Goal: Communication & Community: Answer question/provide support

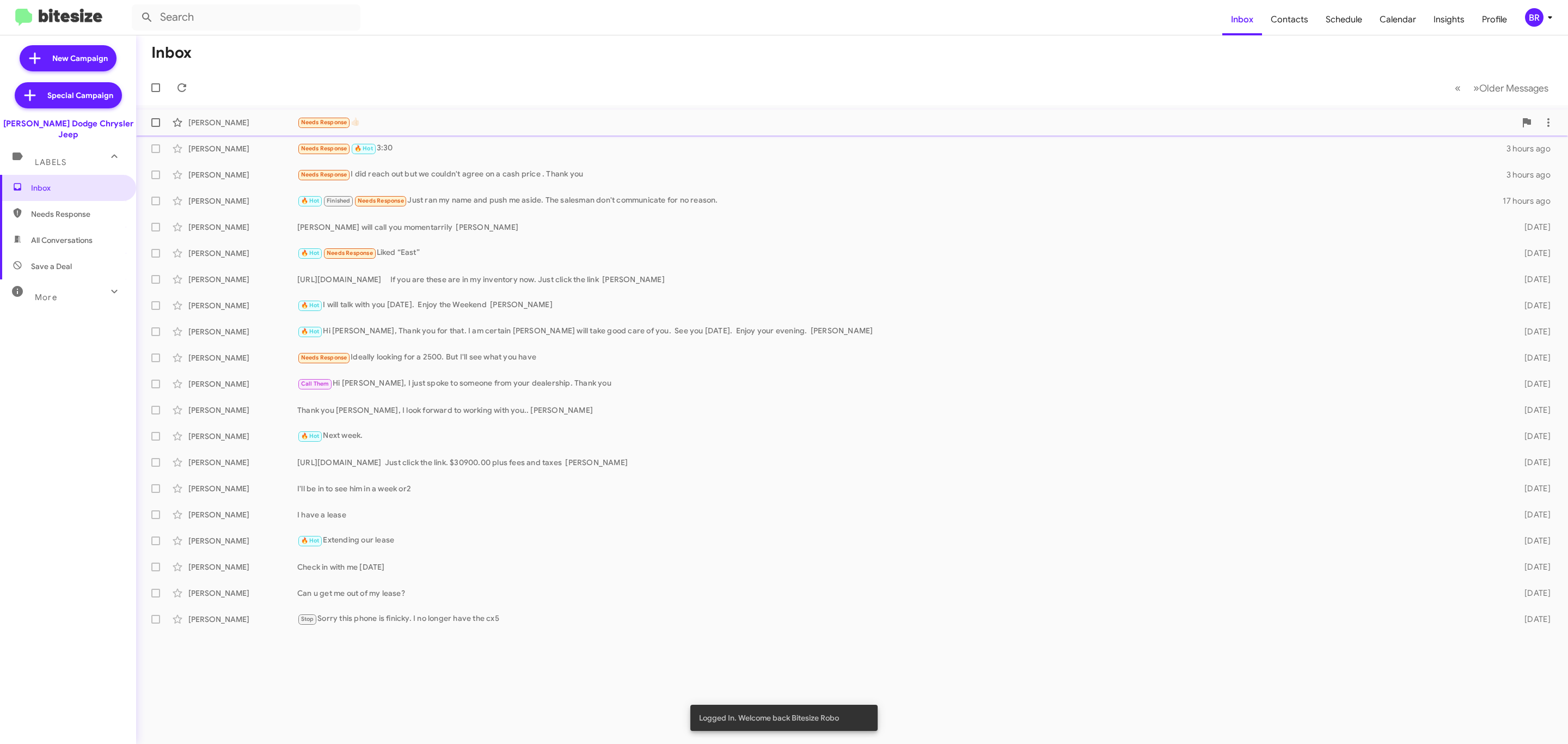
click at [226, 121] on div "[PERSON_NAME]" at bounding box center [242, 122] width 109 height 11
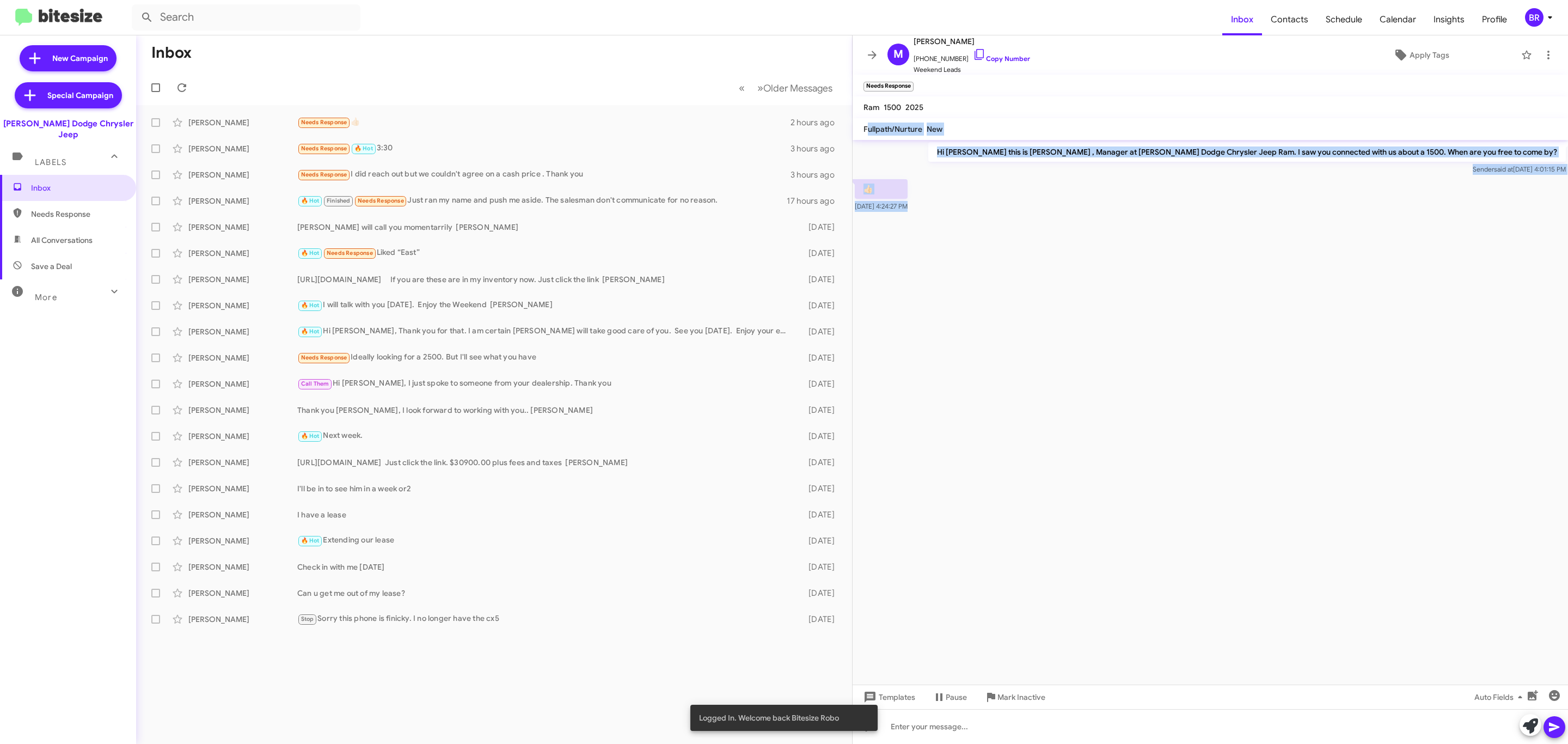
drag, startPoint x: 866, startPoint y: 135, endPoint x: 1165, endPoint y: 307, distance: 344.9
click at [1166, 309] on div "M [PERSON_NAME] [PHONE_NUMBER] Copy Number Weekend Leads Apply Tags Needs Respo…" at bounding box center [1210, 390] width 715 height 709
click at [1162, 302] on cdk-virtual-scroll-viewport "Hi [PERSON_NAME] this is [PERSON_NAME] , Manager at [PERSON_NAME] Dodge Chrysle…" at bounding box center [1210, 412] width 715 height 544
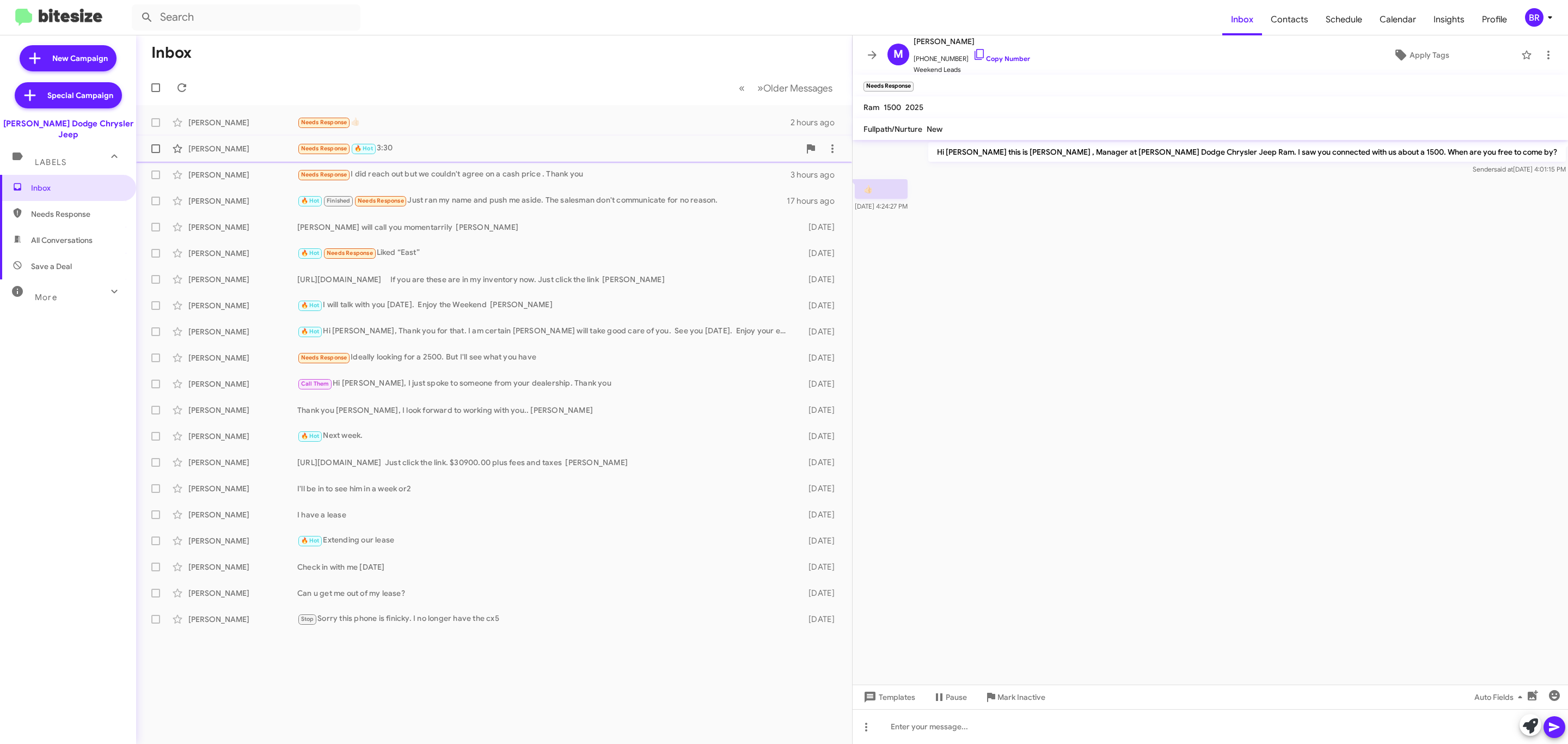
click at [330, 161] on span "[PERSON_NAME] Needs Response 🔥 Hot 3:30 3 hours ago" at bounding box center [494, 149] width 716 height 26
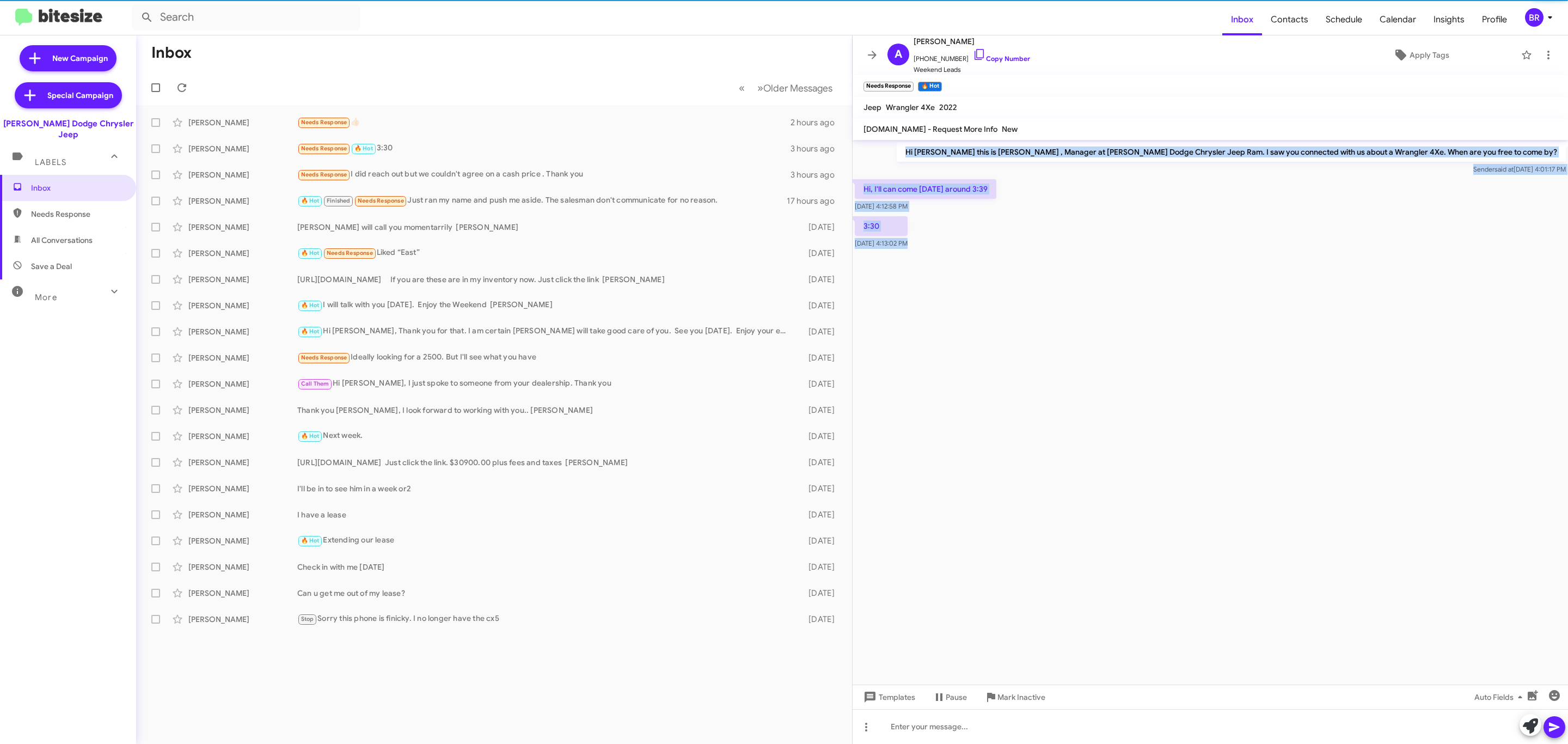
drag, startPoint x: 881, startPoint y: 152, endPoint x: 1141, endPoint y: 306, distance: 302.2
click at [1141, 306] on cdk-virtual-scroll-viewport "Hi [PERSON_NAME] this is [PERSON_NAME] , Manager at [PERSON_NAME] Dodge Chrysle…" at bounding box center [1210, 412] width 715 height 544
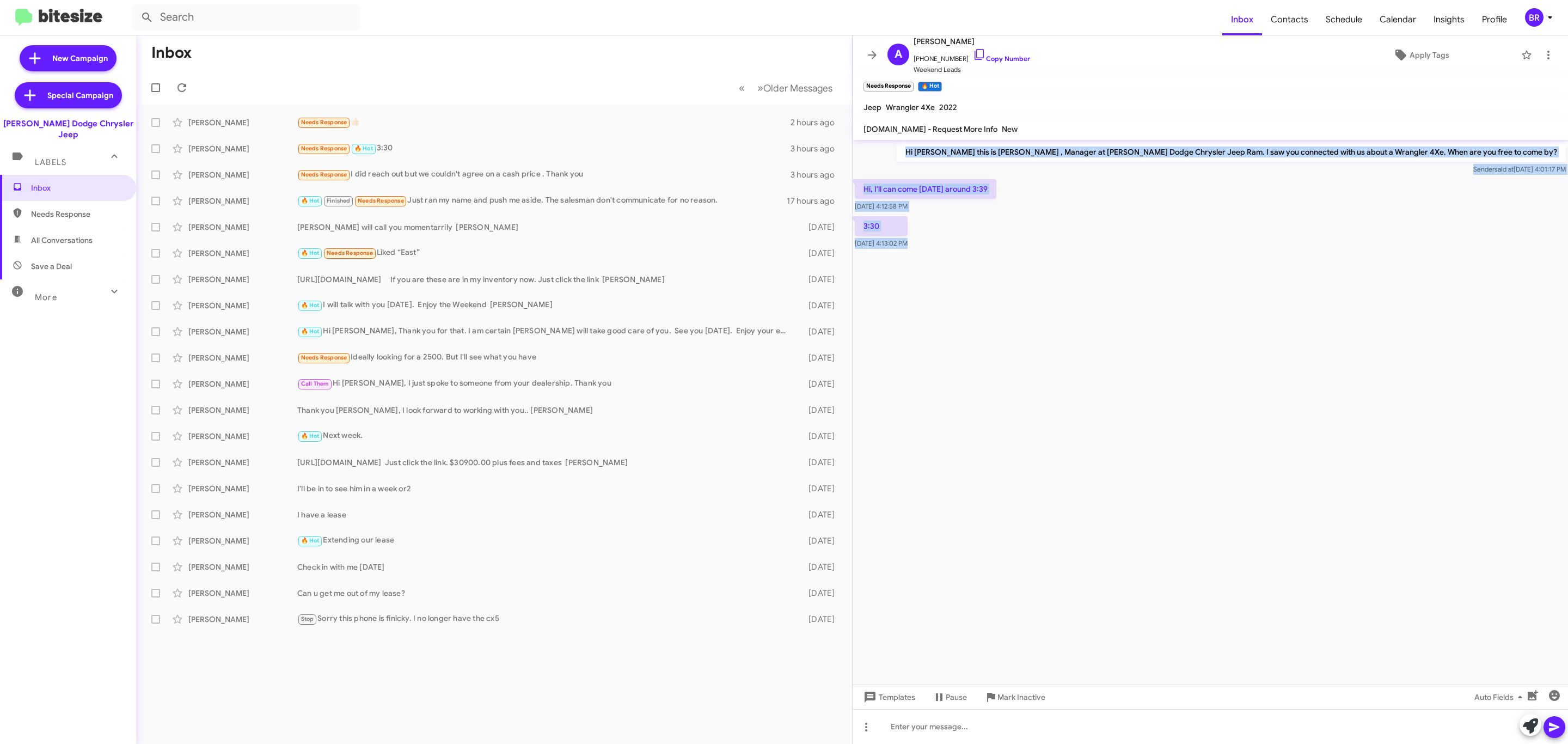
drag, startPoint x: 1133, startPoint y: 304, endPoint x: 965, endPoint y: 283, distance: 169.3
click at [1132, 301] on cdk-virtual-scroll-viewport "Hi [PERSON_NAME] this is [PERSON_NAME] , Manager at [PERSON_NAME] Dodge Chrysle…" at bounding box center [1210, 412] width 715 height 544
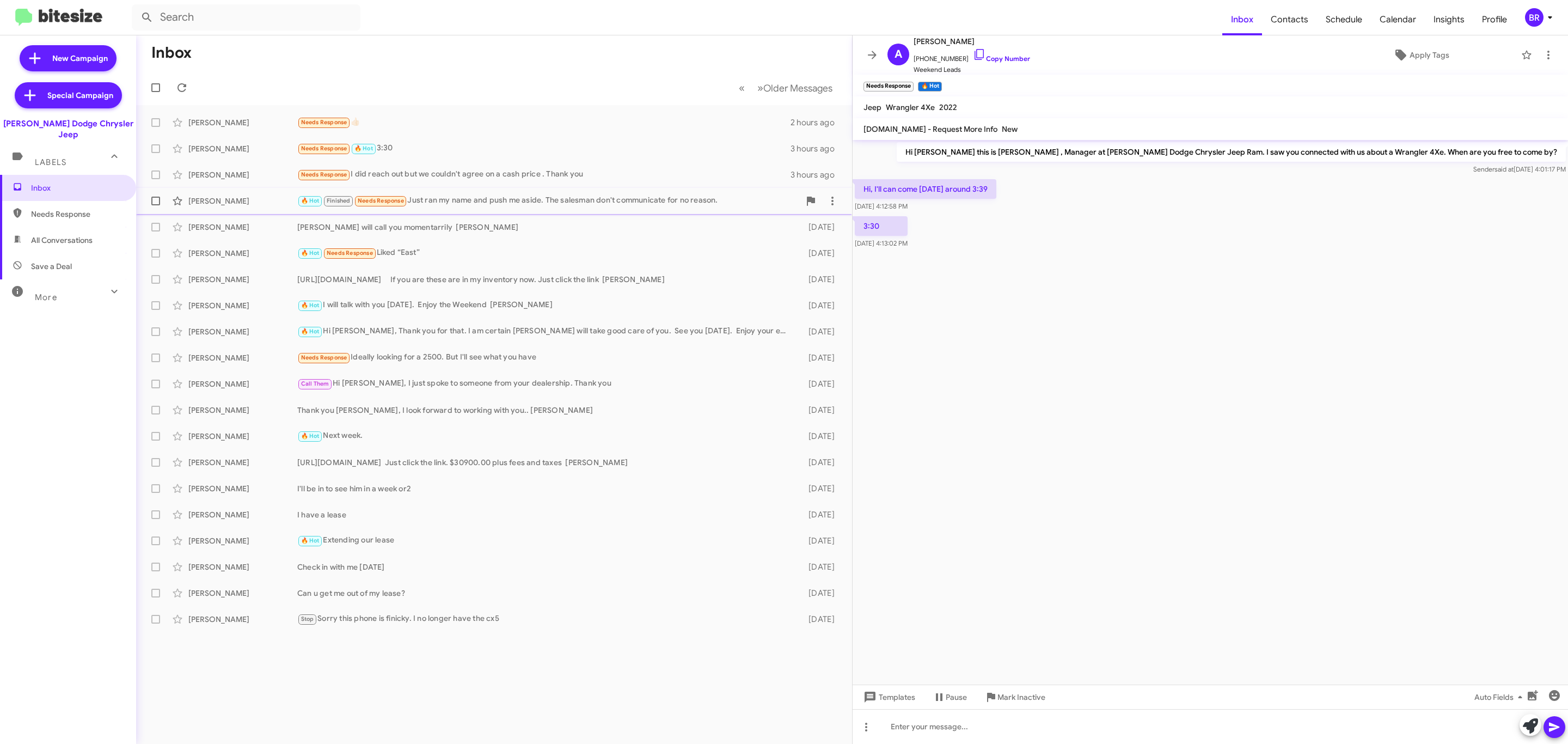
click at [521, 202] on div "🔥 Hot Finished Needs Response Just ran my name and push me aside. The salesman …" at bounding box center [548, 200] width 503 height 13
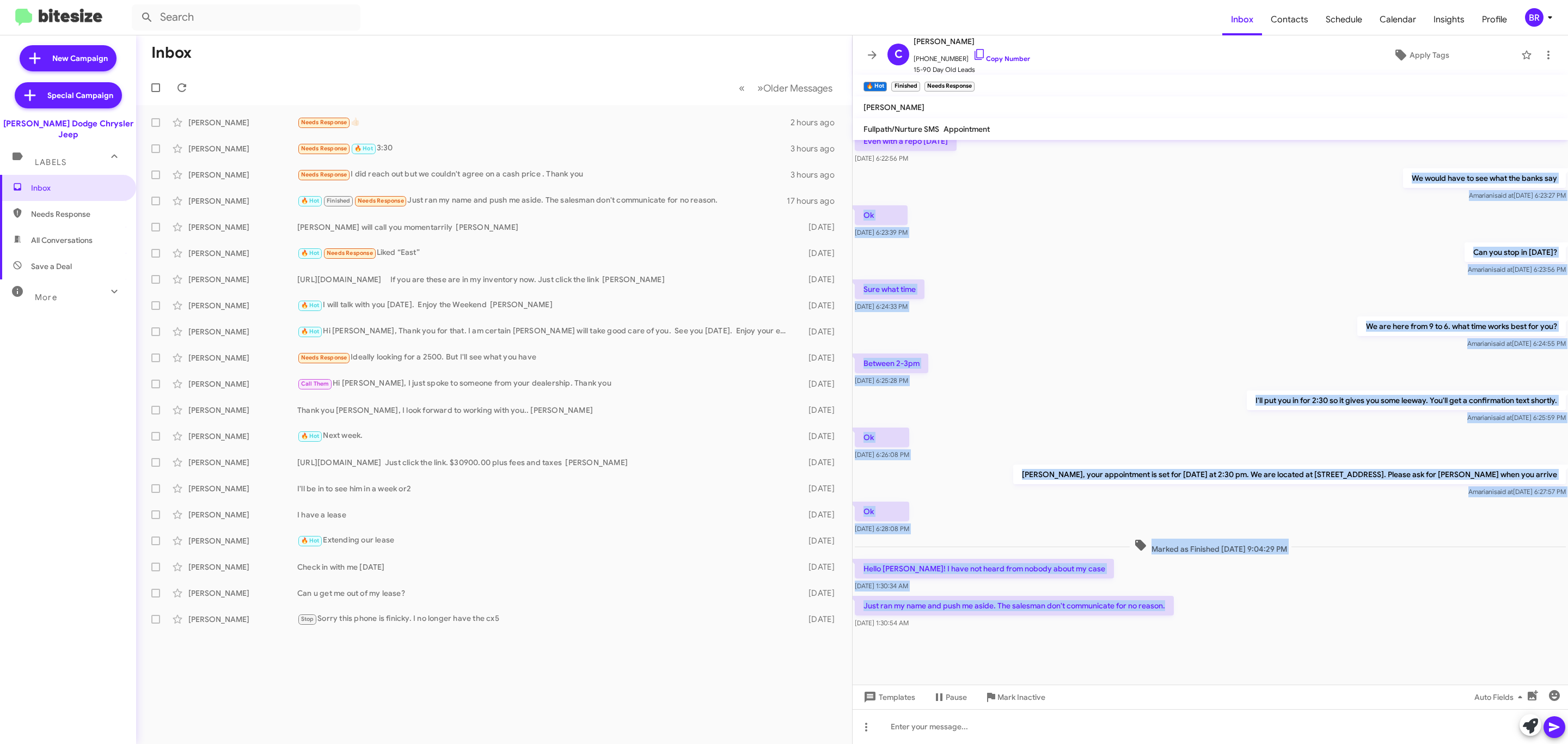
drag, startPoint x: 900, startPoint y: 181, endPoint x: 1330, endPoint y: 600, distance: 600.4
click at [1330, 600] on div "If you can't help. No problem! [DATE] 5:08:45 PM Hi [PERSON_NAME], We actually …" at bounding box center [1210, 263] width 715 height 735
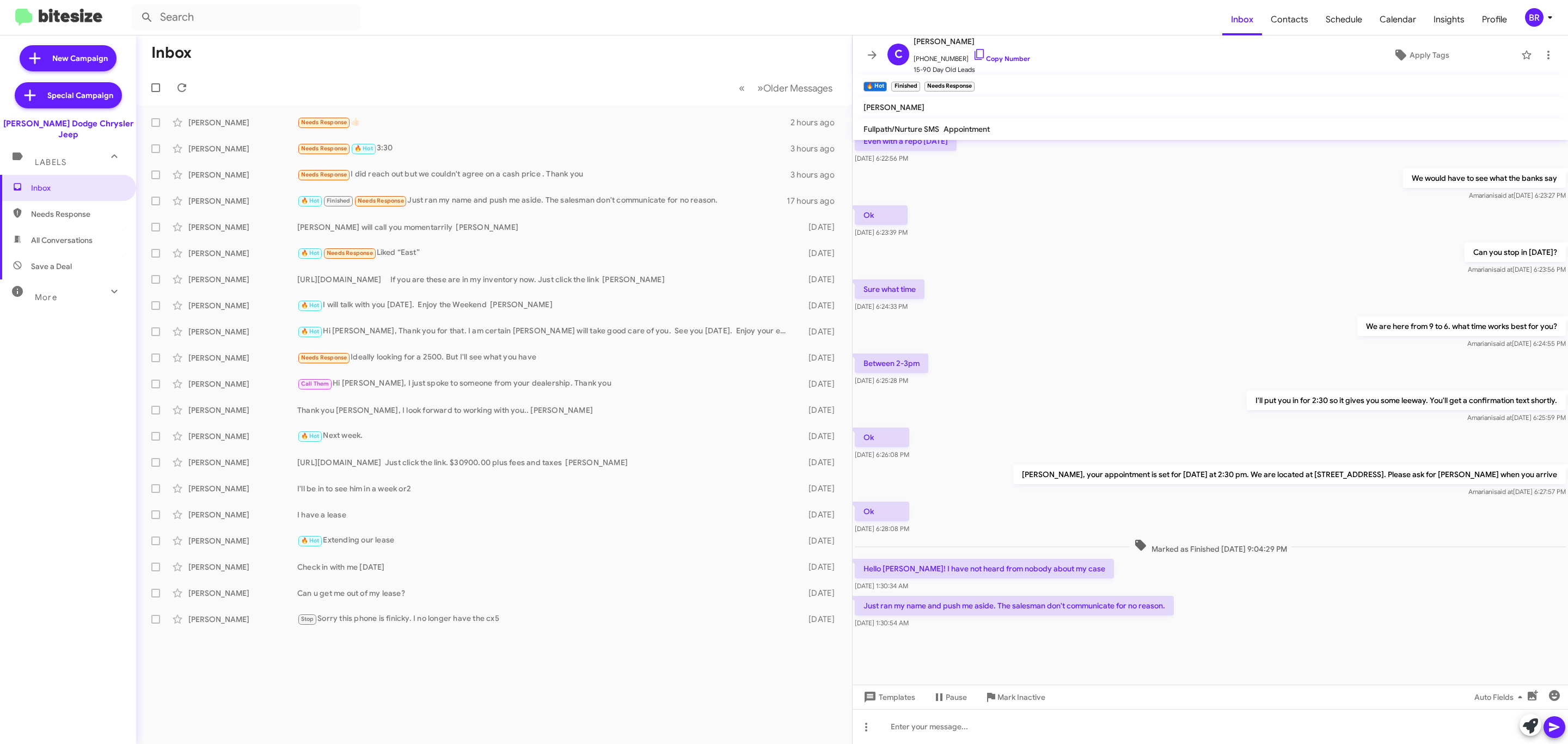
click at [1296, 622] on div "Just ran my name and push me aside. The salesman don't communicate for no reaso…" at bounding box center [1210, 612] width 715 height 37
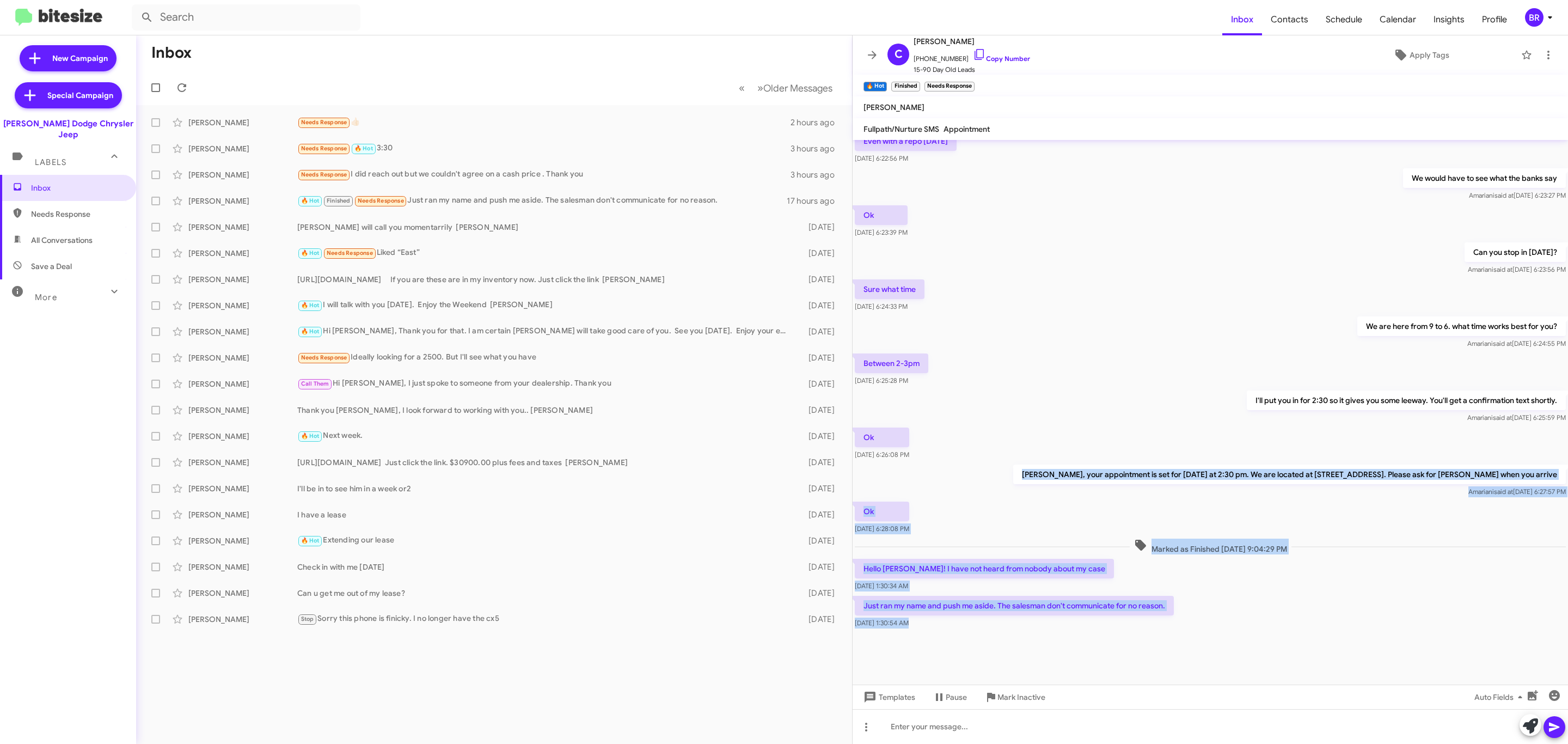
drag, startPoint x: 1372, startPoint y: 644, endPoint x: 964, endPoint y: 454, distance: 450.1
click at [967, 466] on cdk-virtual-scroll-viewport "If you can't help. No problem! [DATE] 5:08:45 PM Hi [PERSON_NAME], We actually …" at bounding box center [1210, 412] width 715 height 544
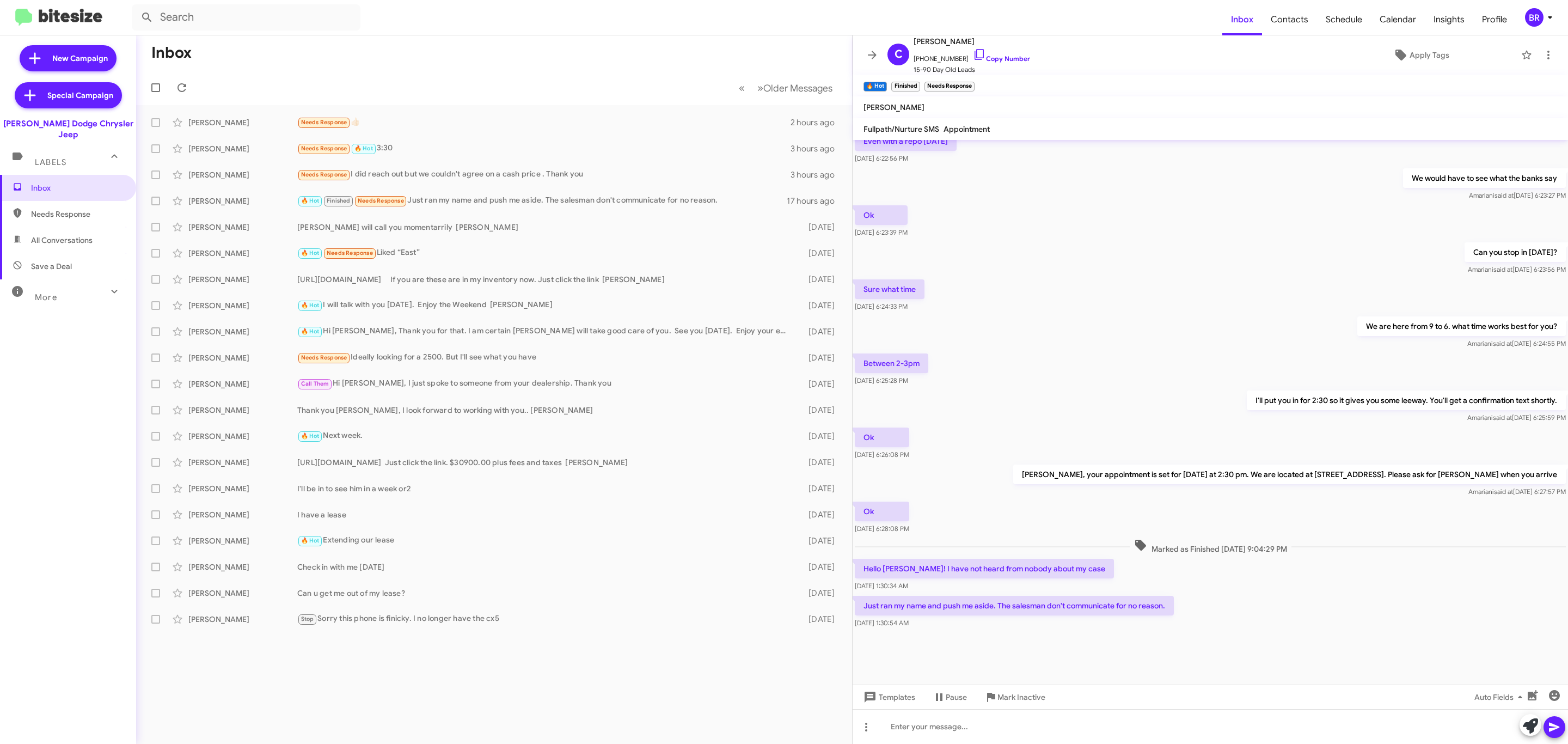
click at [1117, 409] on div "I'll put you in for 2:30 so it gives you some leeway. You'll get a confirmation…" at bounding box center [1210, 407] width 715 height 37
drag, startPoint x: 1062, startPoint y: 327, endPoint x: 1052, endPoint y: 314, distance: 16.4
click at [1062, 325] on div "We are here from 9 to 6. what time works best for you? [PERSON_NAME] said at [D…" at bounding box center [1210, 332] width 715 height 37
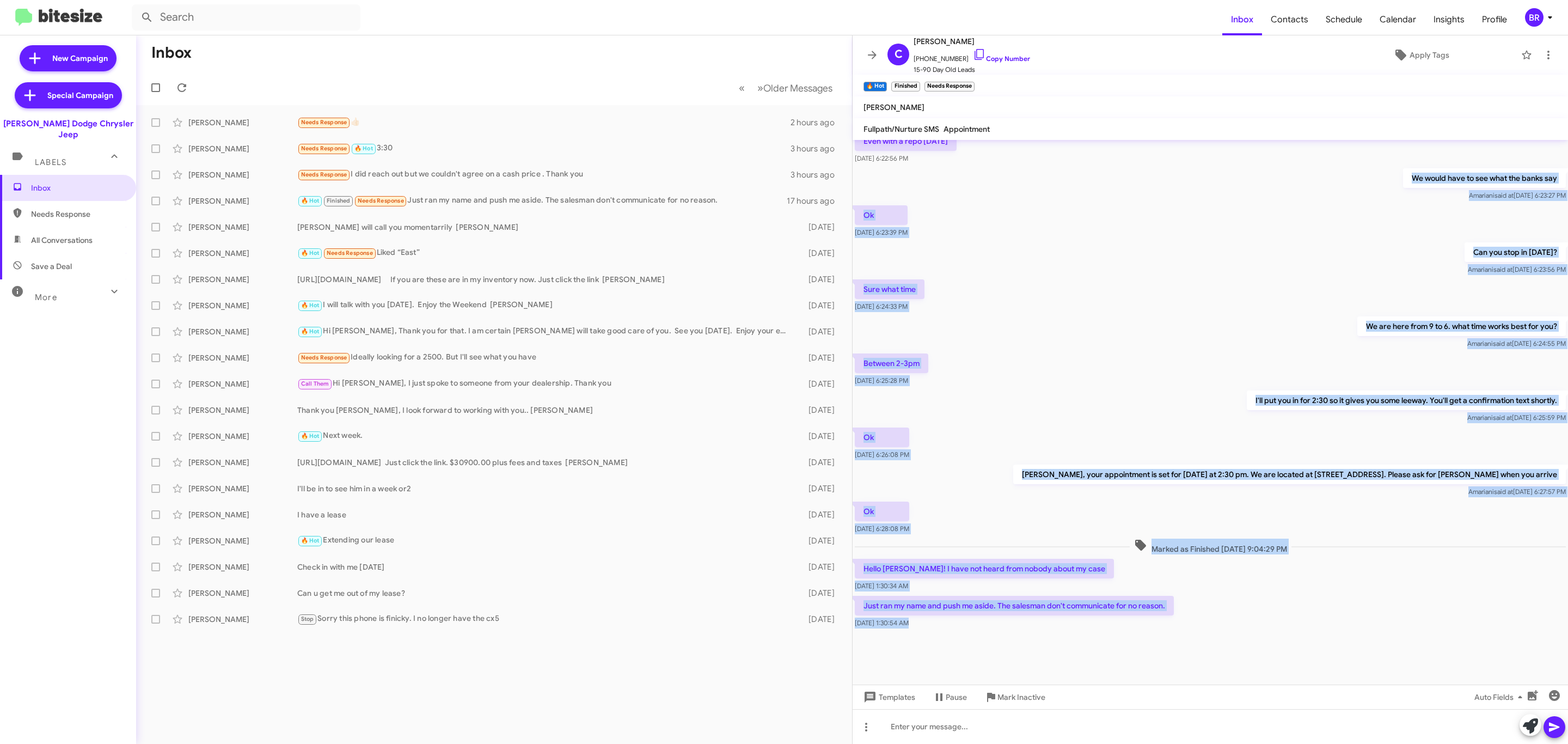
drag, startPoint x: 922, startPoint y: 184, endPoint x: 1186, endPoint y: 577, distance: 473.4
click at [1335, 687] on div "If you can't help. No problem! [DATE] 5:08:45 PM Hi [PERSON_NAME], We actually …" at bounding box center [1210, 442] width 715 height 604
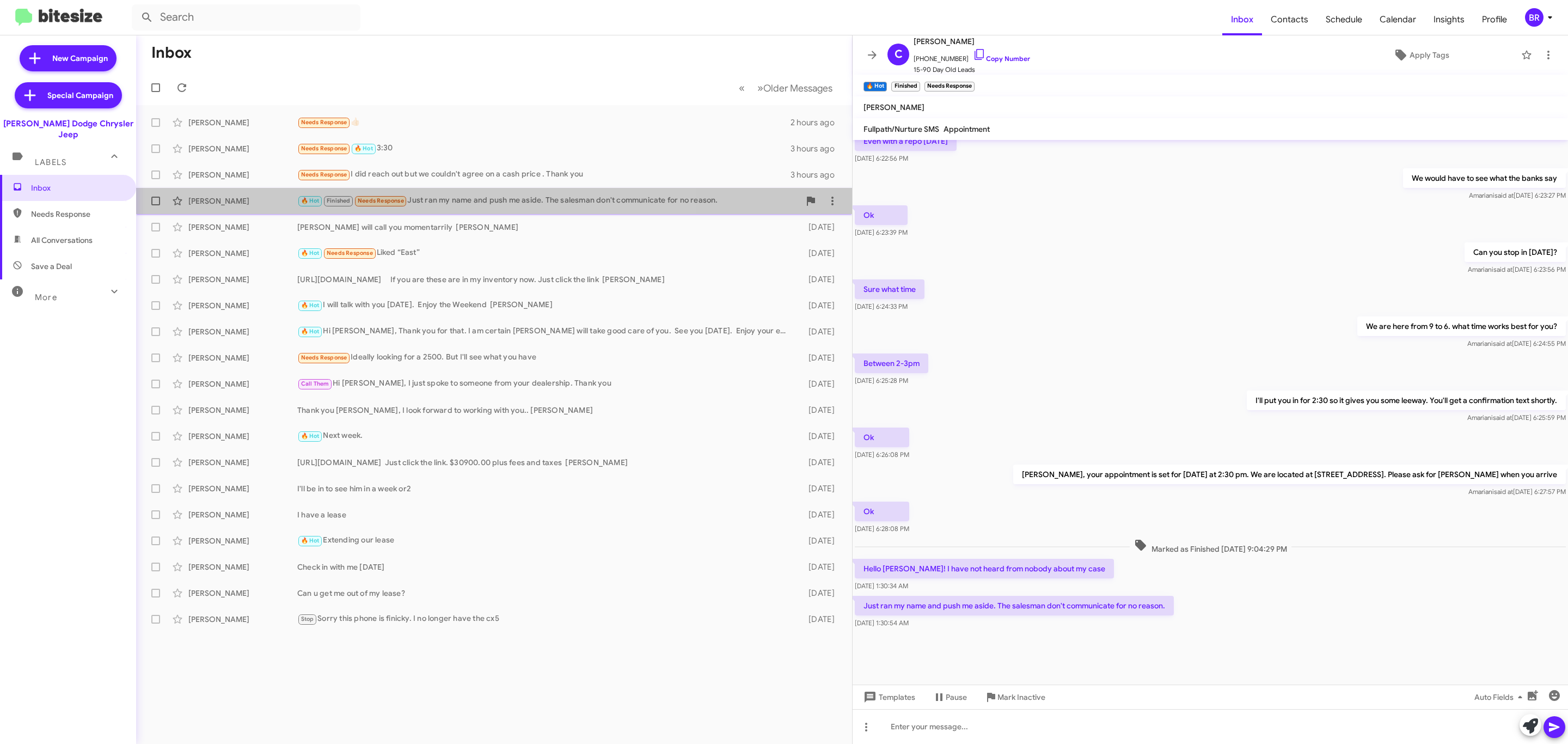
click at [429, 195] on div "🔥 Hot Finished Needs Response Just ran my name and push me aside. The salesman …" at bounding box center [548, 200] width 503 height 13
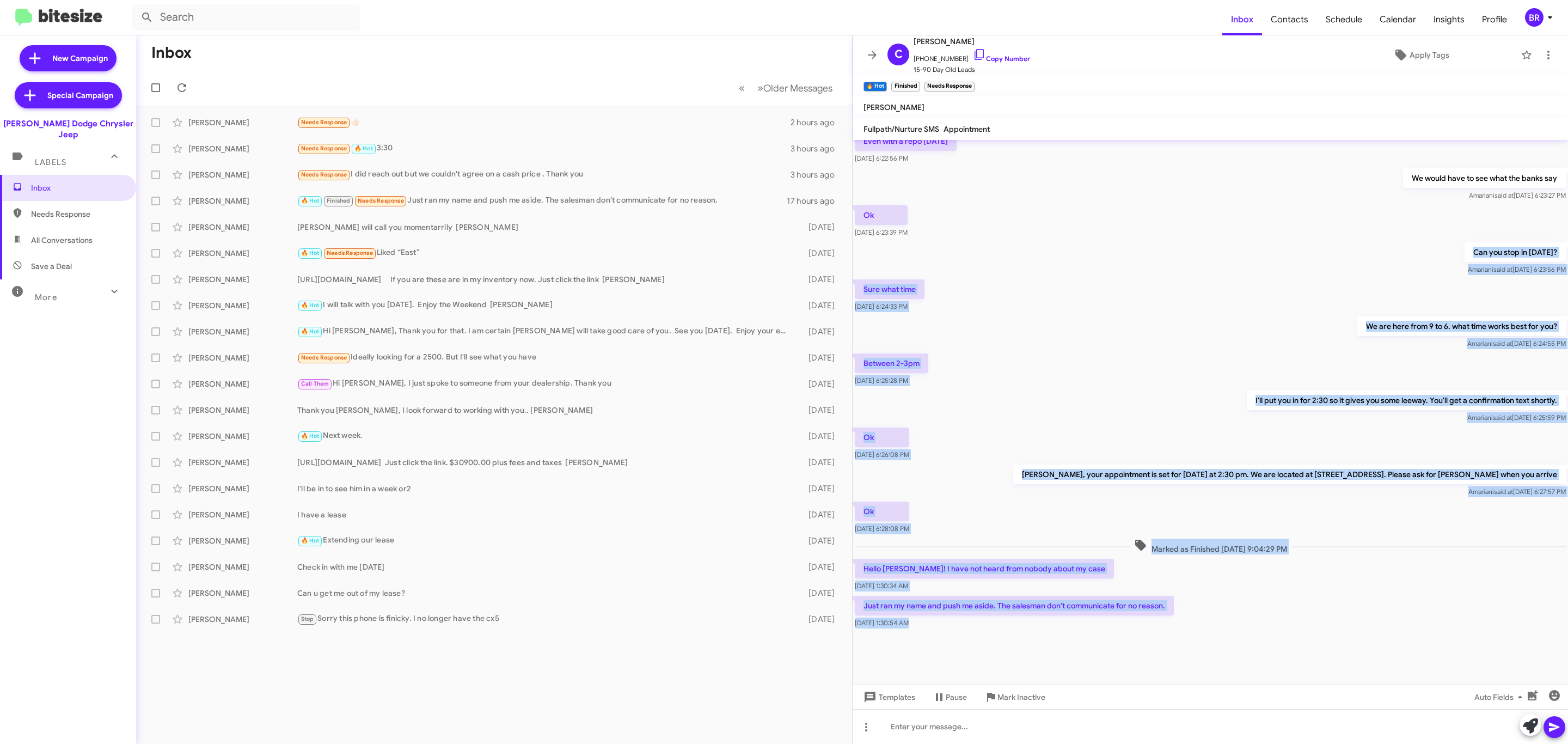
drag, startPoint x: 959, startPoint y: 250, endPoint x: 1337, endPoint y: 639, distance: 542.4
click at [1337, 639] on cdk-virtual-scroll-viewport "If you can't help. No problem! [DATE] 5:08:45 PM Hi [PERSON_NAME], We actually …" at bounding box center [1210, 412] width 715 height 544
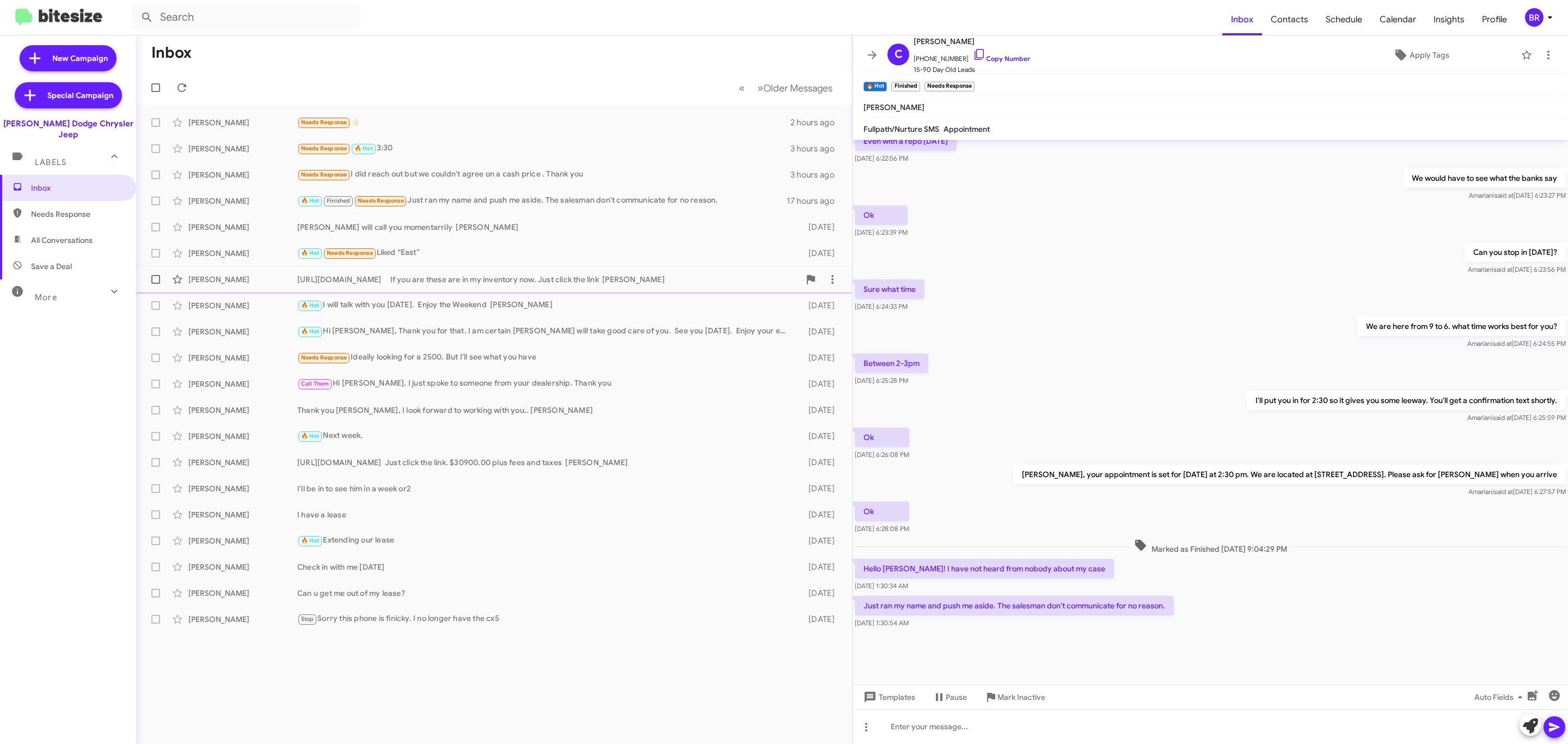
click at [450, 272] on div "[PERSON_NAME] [URL][DOMAIN_NAME] If you are these are in my inventory now. Just…" at bounding box center [494, 279] width 699 height 22
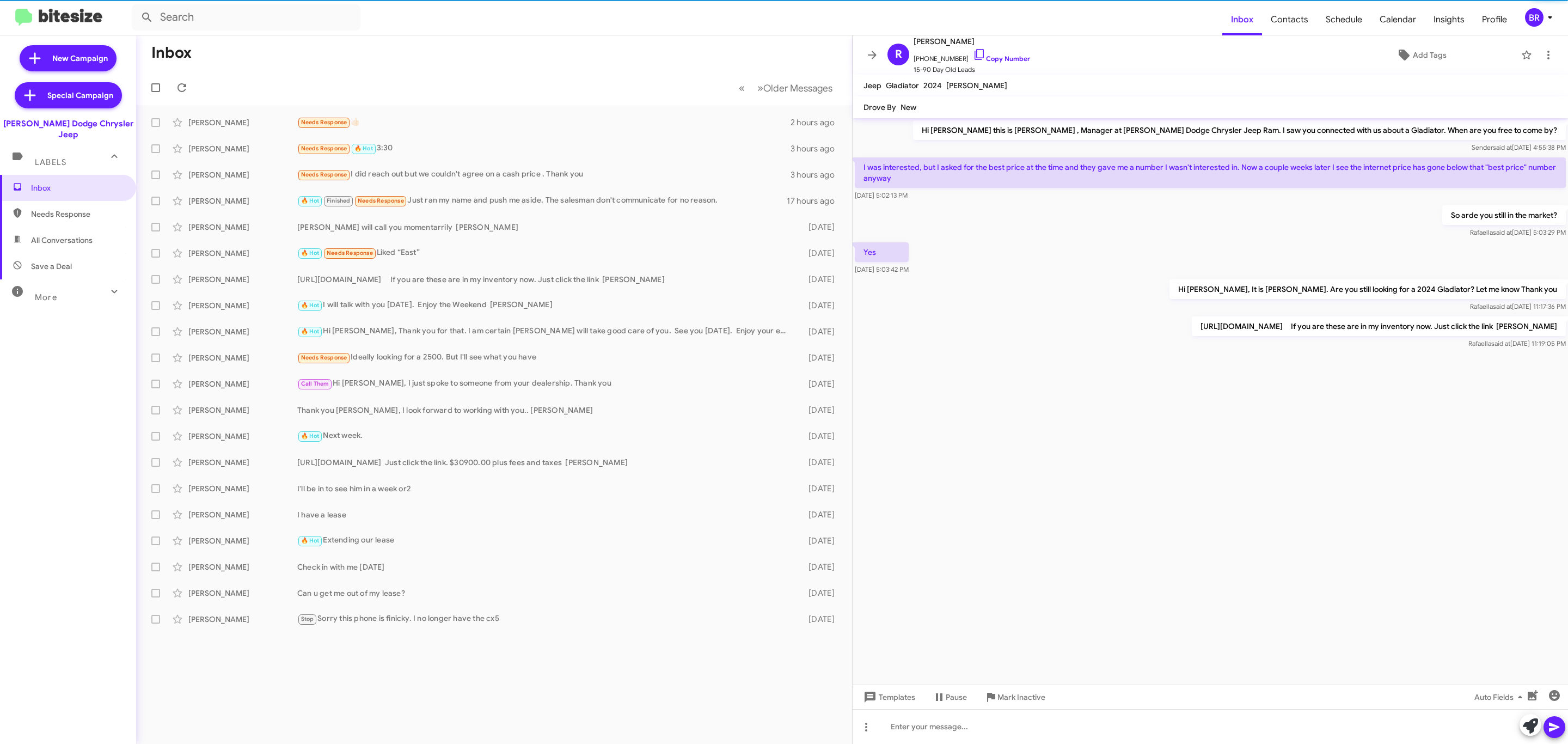
drag, startPoint x: 987, startPoint y: 211, endPoint x: 922, endPoint y: 100, distance: 128.6
click at [911, 70] on div "R [PERSON_NAME] [PHONE_NUMBER] Copy Number 15-90 Day Old Leads Add Tags Jeep Gl…" at bounding box center [1210, 390] width 715 height 709
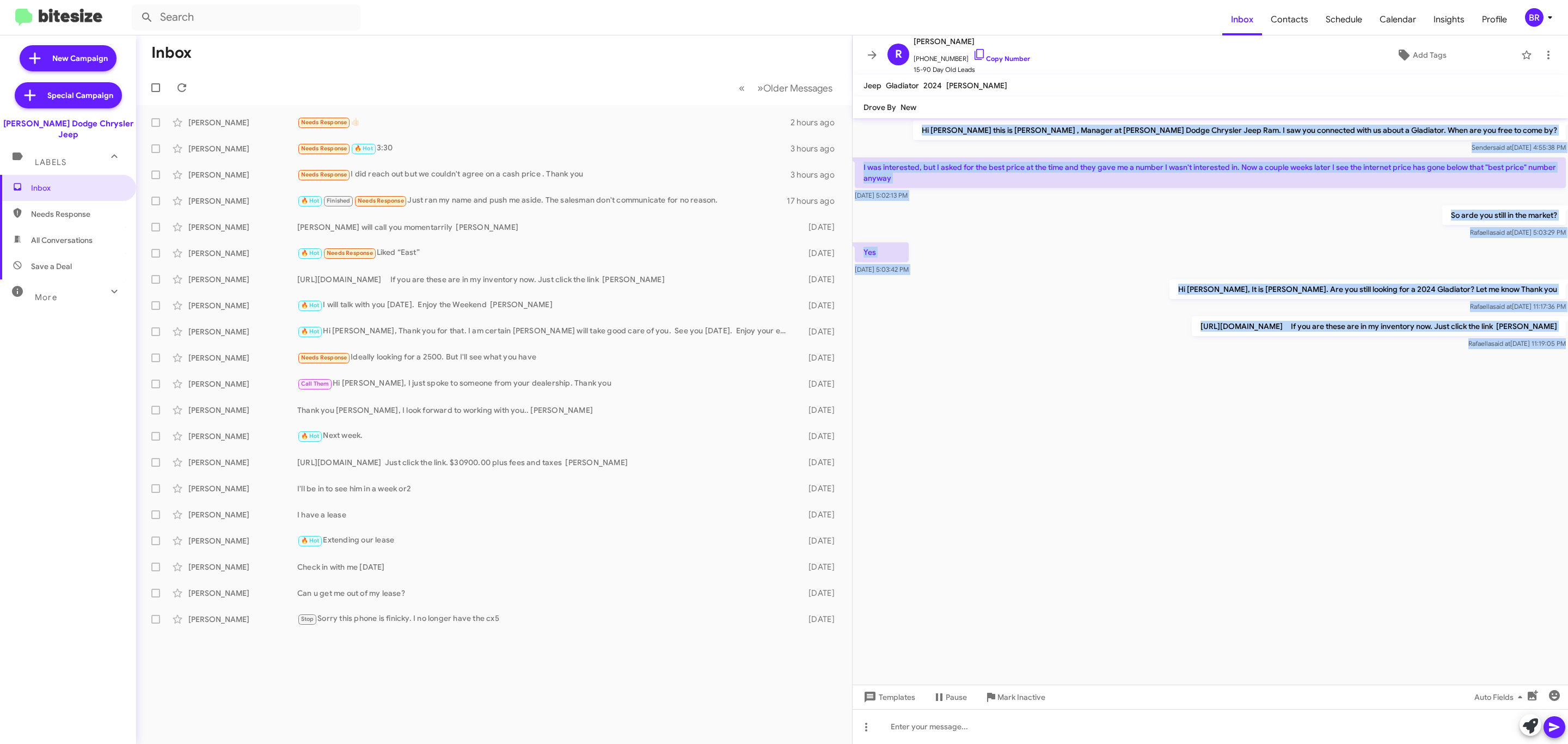
drag, startPoint x: 1385, startPoint y: 449, endPoint x: 906, endPoint y: 134, distance: 573.3
click at [908, 132] on cdk-virtual-scroll-viewport "Hi [PERSON_NAME] this is [PERSON_NAME] , Manager at [PERSON_NAME] Dodge Chrysle…" at bounding box center [1210, 401] width 715 height 566
